Goal: Task Accomplishment & Management: Manage account settings

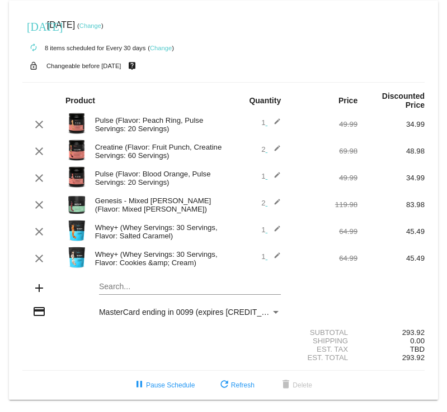
scroll to position [6, 0]
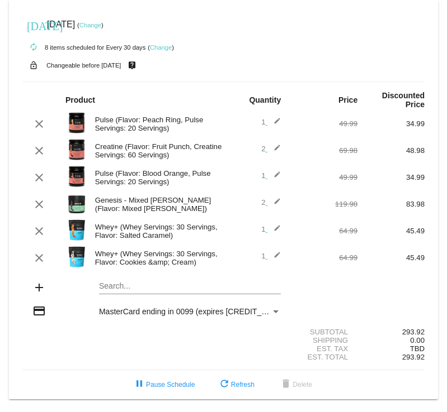
scroll to position [6, 0]
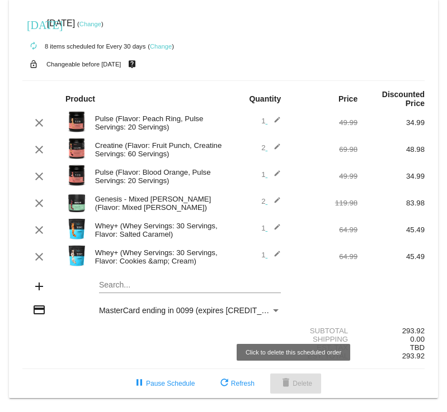
click at [283, 387] on mat-icon "delete" at bounding box center [285, 383] width 13 height 13
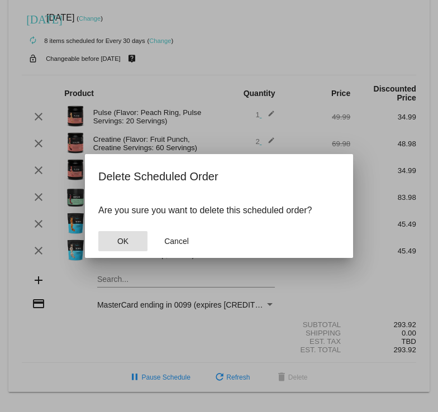
click at [122, 246] on button "OK" at bounding box center [122, 241] width 49 height 20
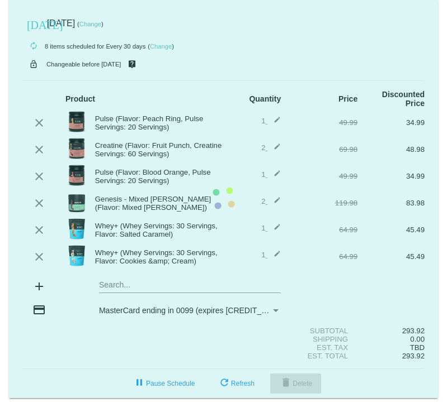
scroll to position [0, 0]
